Goal: Obtain resource: Obtain resource

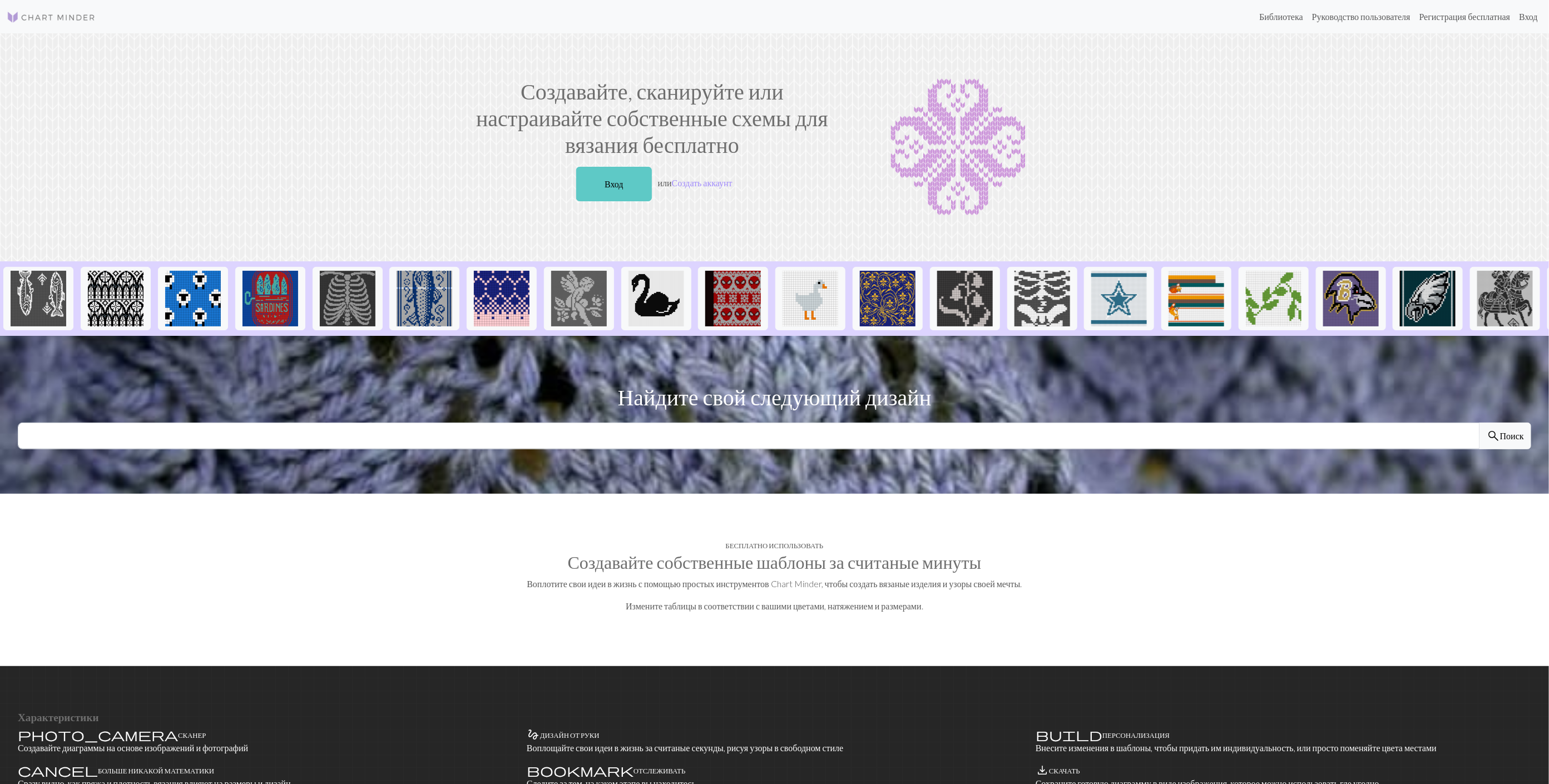
click at [600, 179] on link "Вход" at bounding box center [613, 184] width 76 height 34
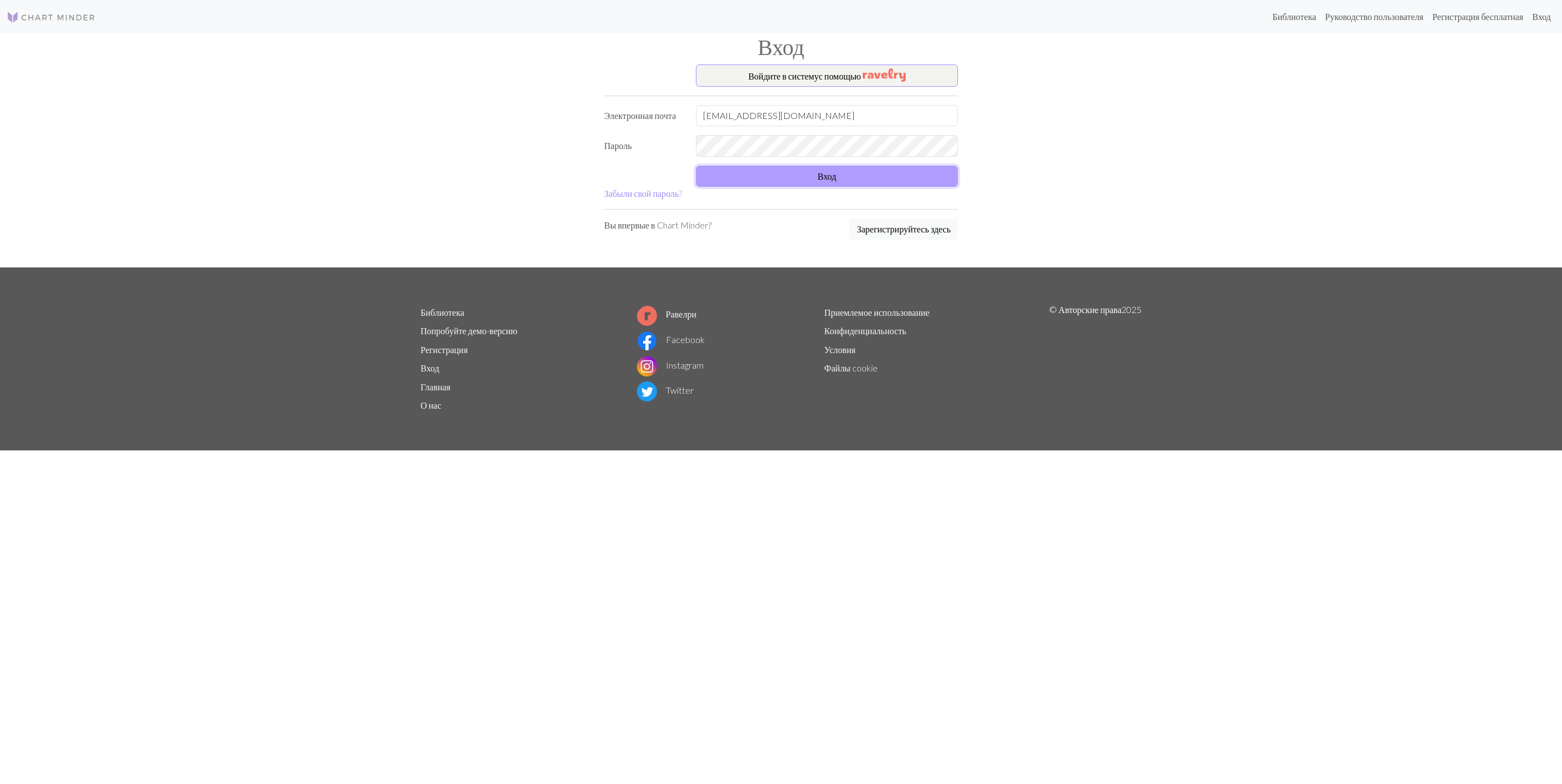
click at [754, 180] on button "Вход" at bounding box center [827, 176] width 262 height 21
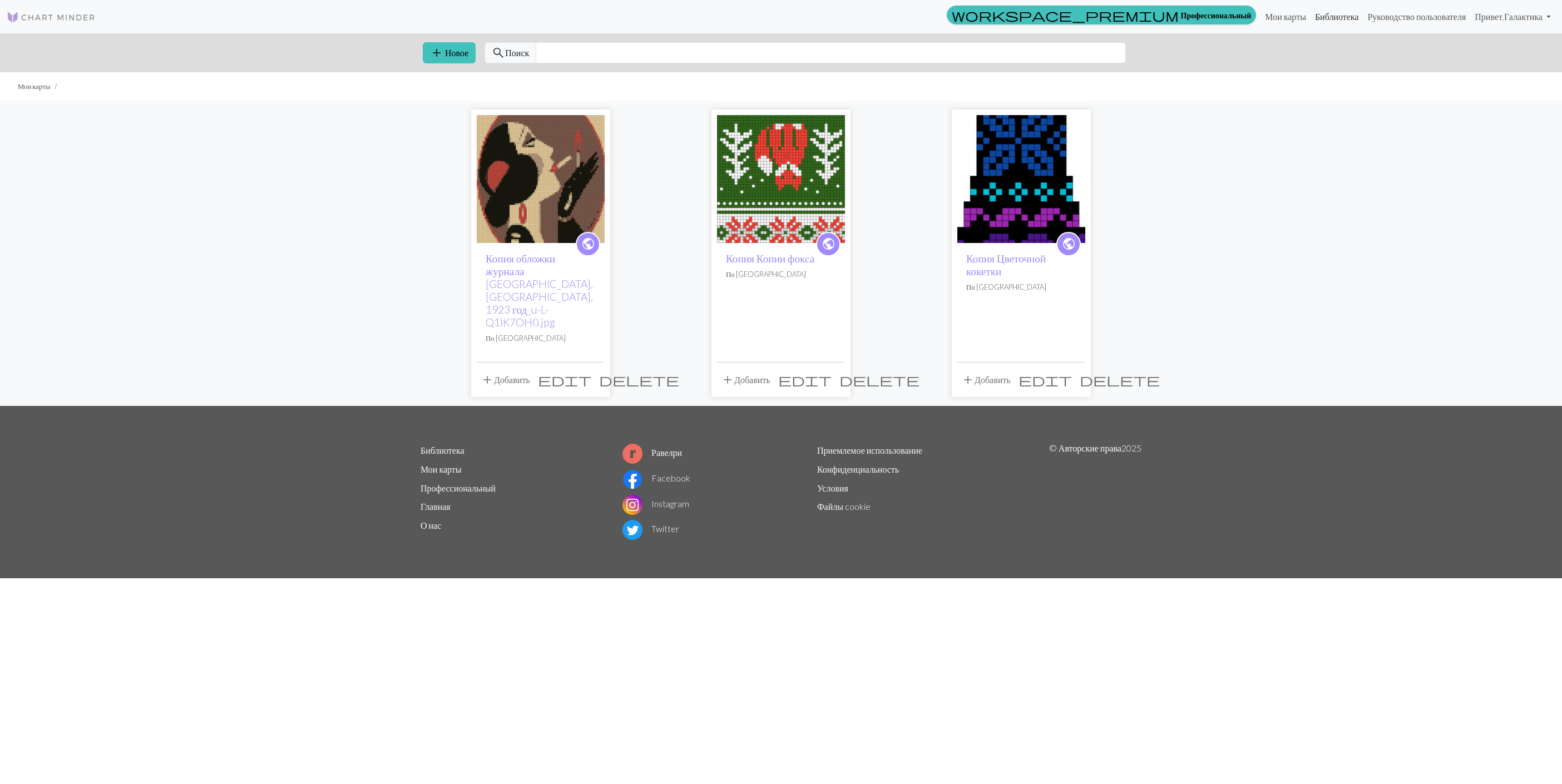
drag, startPoint x: 1328, startPoint y: 11, endPoint x: 1317, endPoint y: 28, distance: 20.2
click at [1328, 14] on link "Библиотека" at bounding box center [1337, 16] width 53 height 22
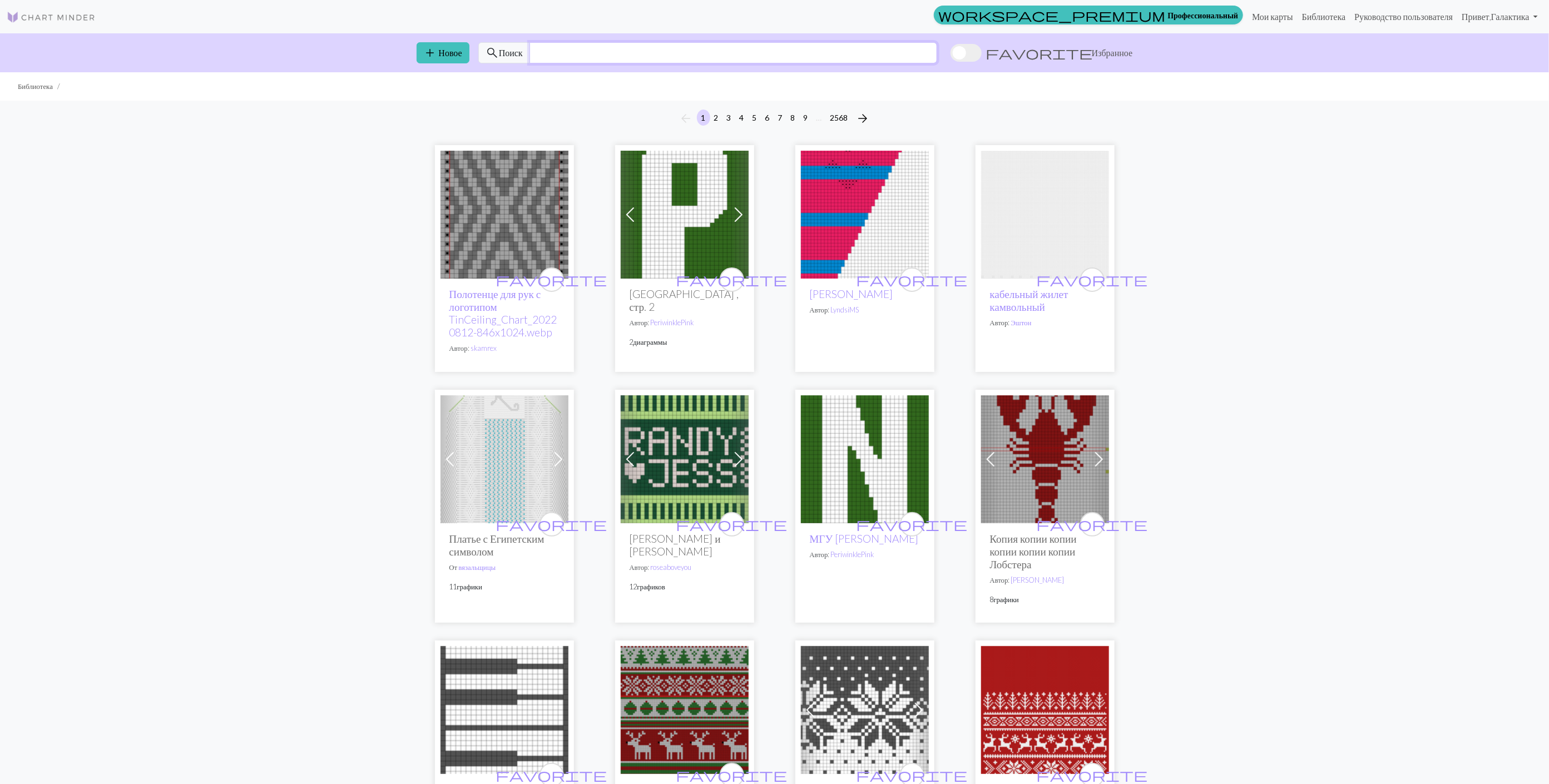
paste input "cranberry"
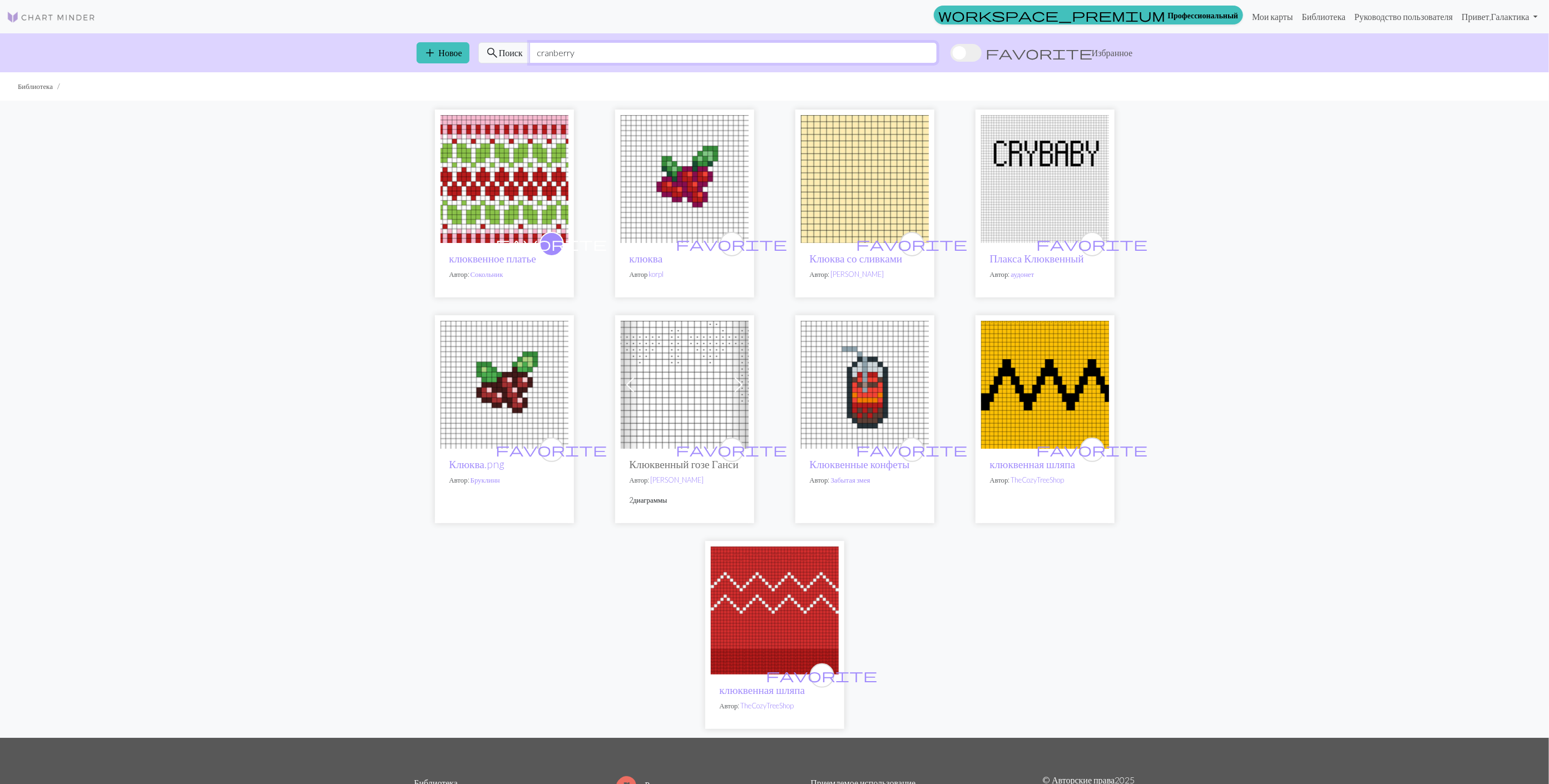
type input "cranberry"
click at [875, 185] on img at bounding box center [864, 179] width 128 height 128
click at [678, 384] on img at bounding box center [684, 384] width 128 height 128
click at [508, 181] on img at bounding box center [504, 179] width 128 height 128
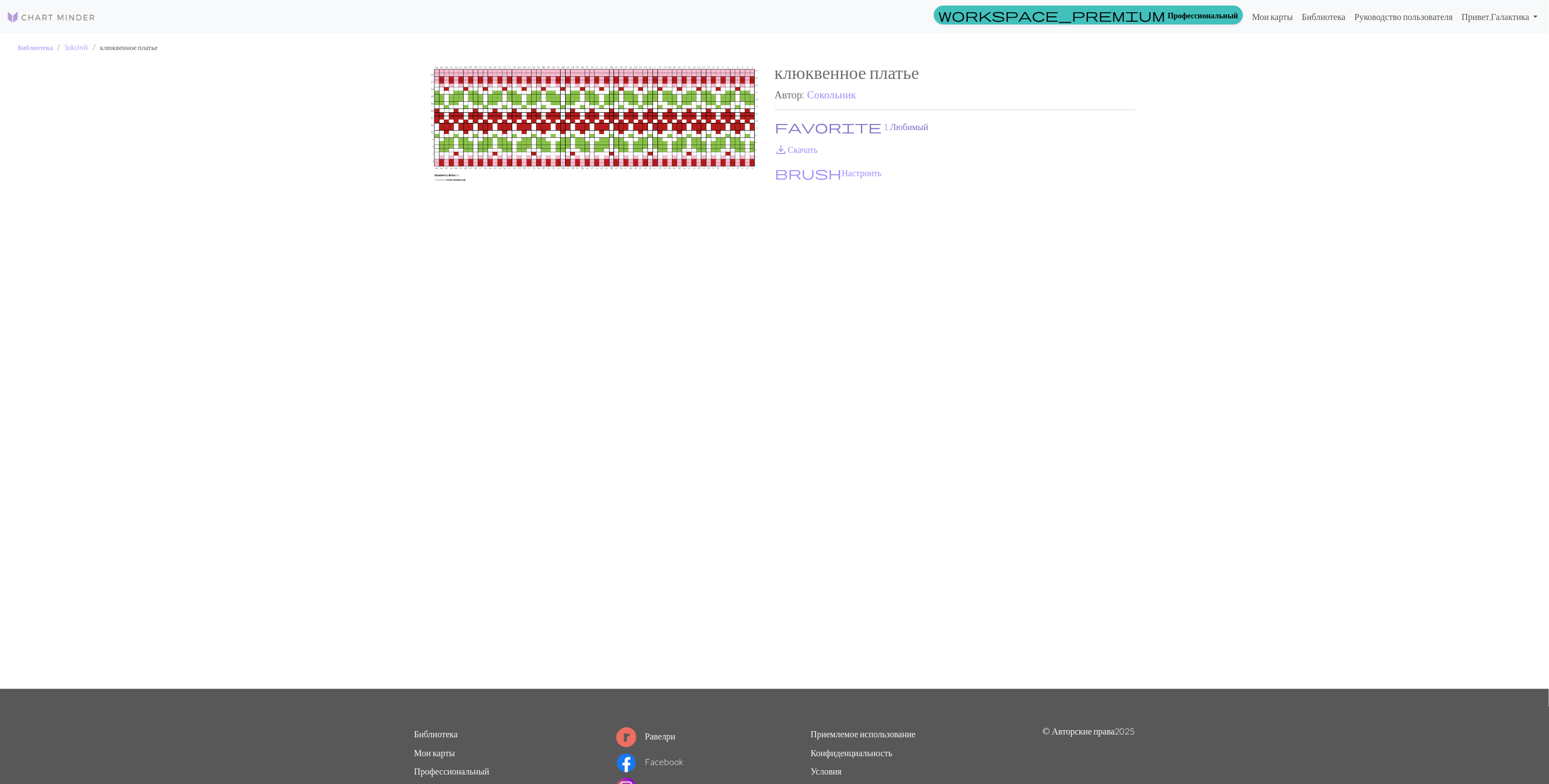
click at [808, 127] on button "favorite 1 Любимый" at bounding box center [852, 127] width 155 height 15
click at [796, 147] on link "save_alt Скачать" at bounding box center [796, 149] width 43 height 11
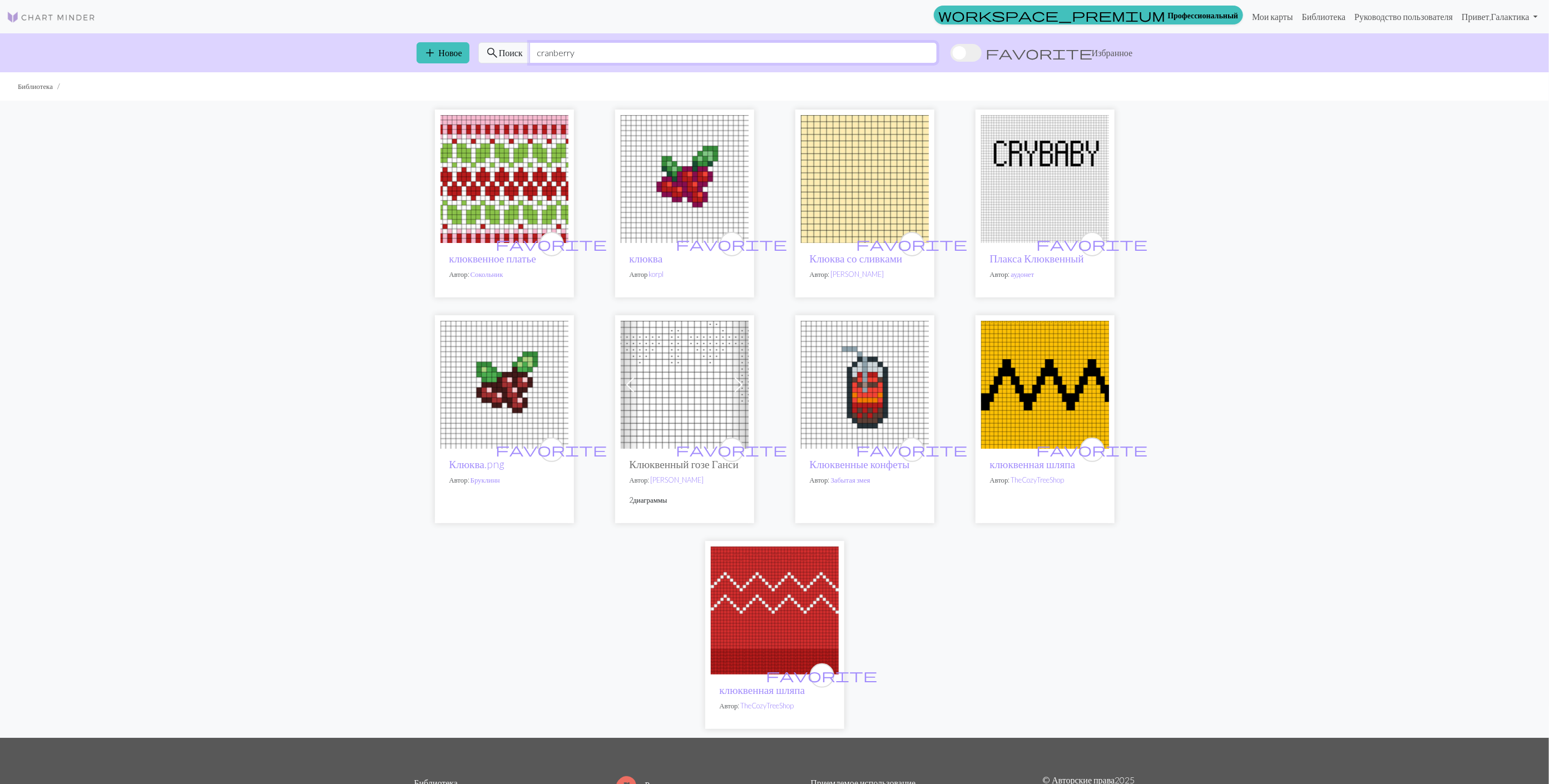
drag, startPoint x: 592, startPoint y: 59, endPoint x: 486, endPoint y: 57, distance: 106.0
click at [486, 57] on div "search Поиск cranberry" at bounding box center [708, 53] width 459 height 21
drag, startPoint x: 551, startPoint y: 50, endPoint x: 549, endPoint y: 64, distance: 14.1
paste input "karpalo"
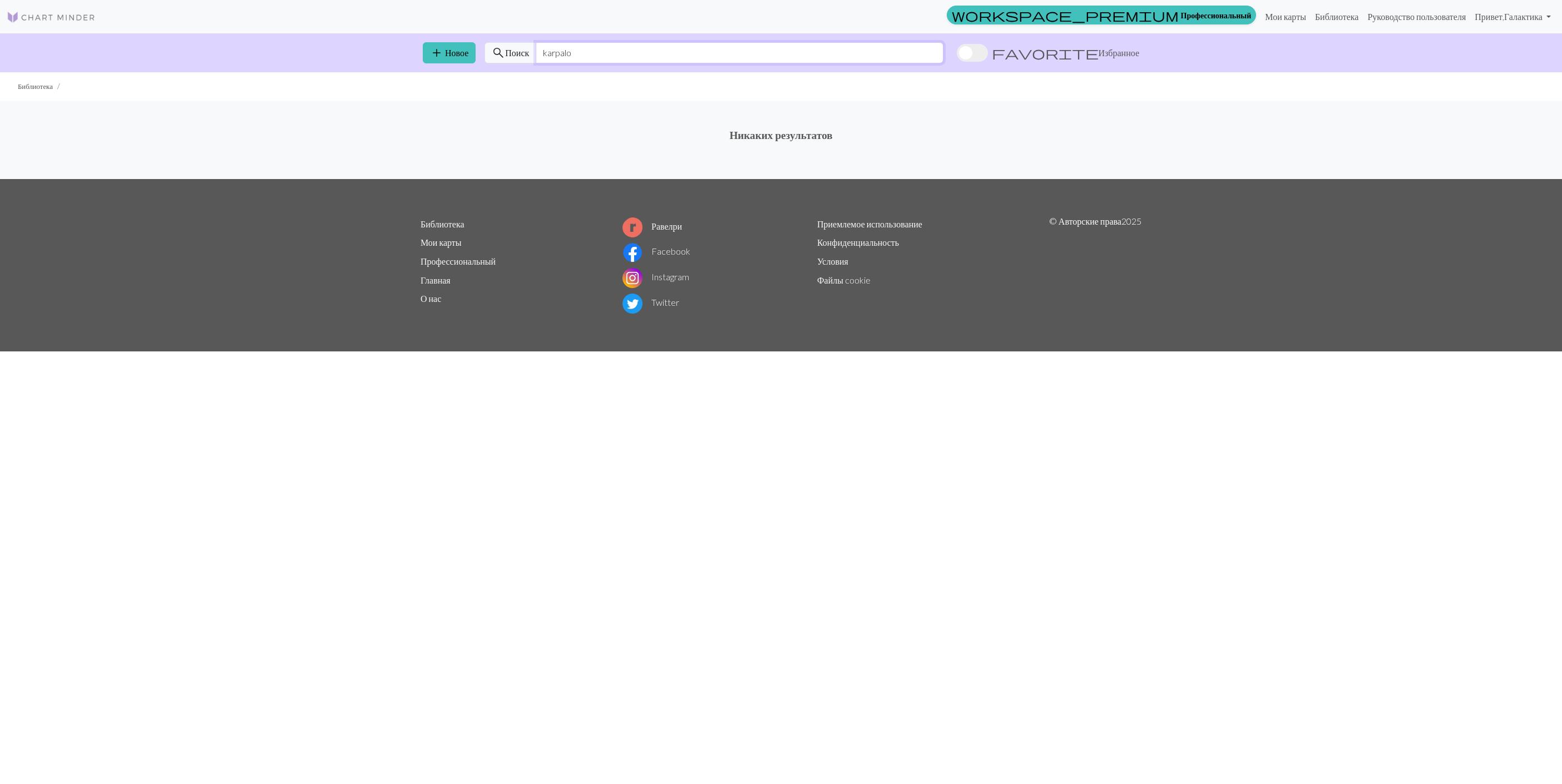
type input "karpalo"
